Goal: Information Seeking & Learning: Learn about a topic

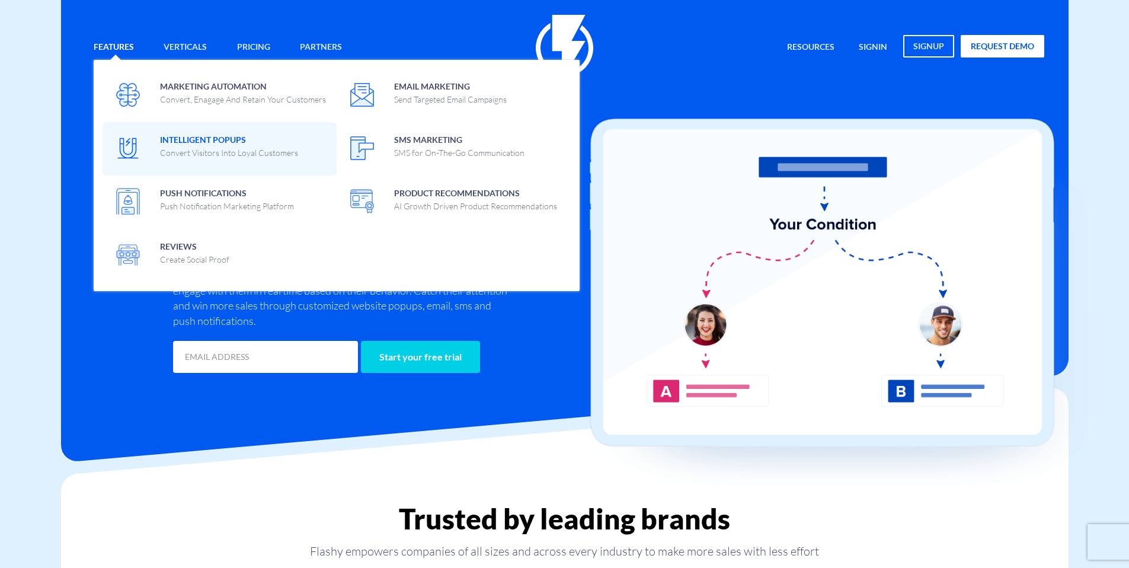
click at [247, 150] on p "Convert Visitors Into Loyal Customers" at bounding box center [229, 153] width 138 height 12
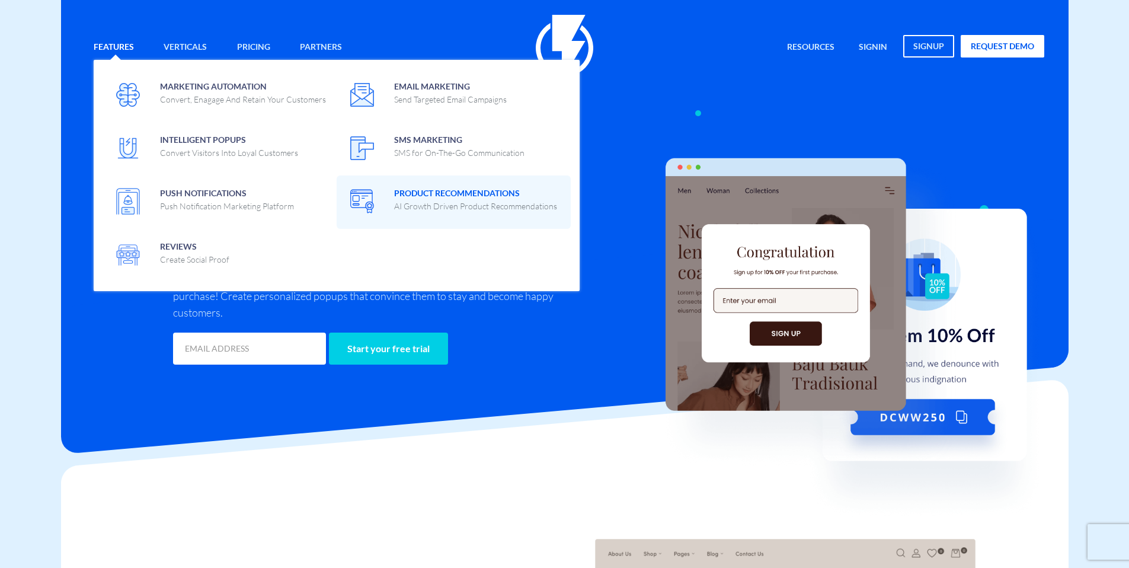
click at [432, 191] on span "Product Recommendations AI Growth Driven Product Recommendations" at bounding box center [475, 198] width 163 height 28
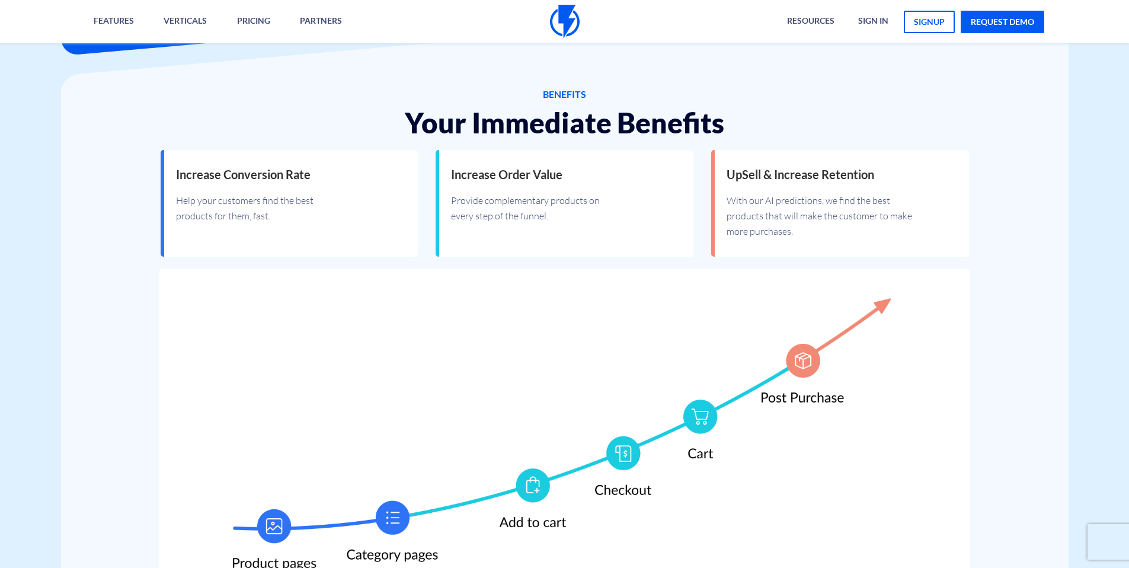
scroll to position [565, 0]
